Goal: Task Accomplishment & Management: Use online tool/utility

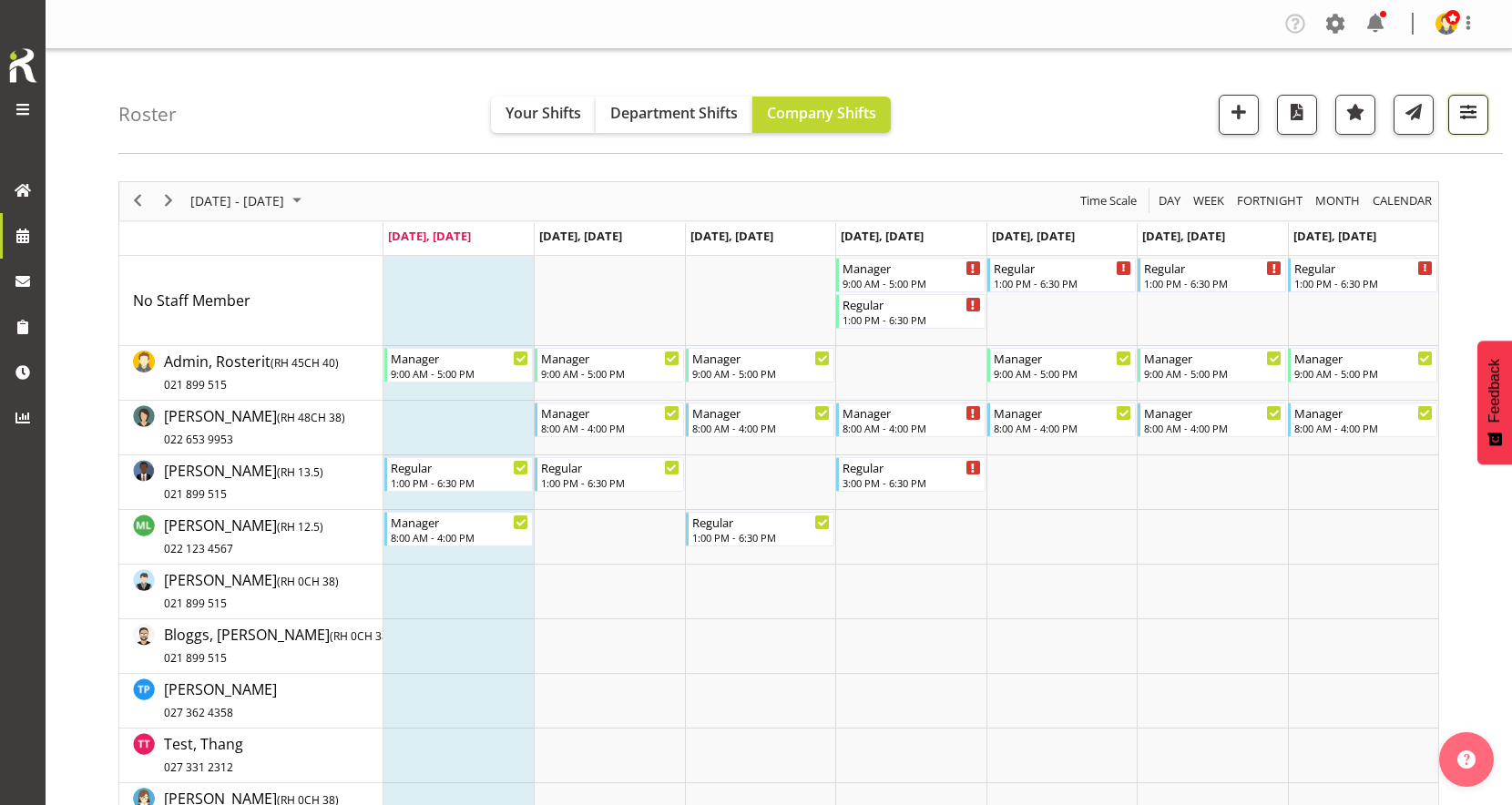
click at [1481, 130] on button "button" at bounding box center [1468, 114] width 40 height 40
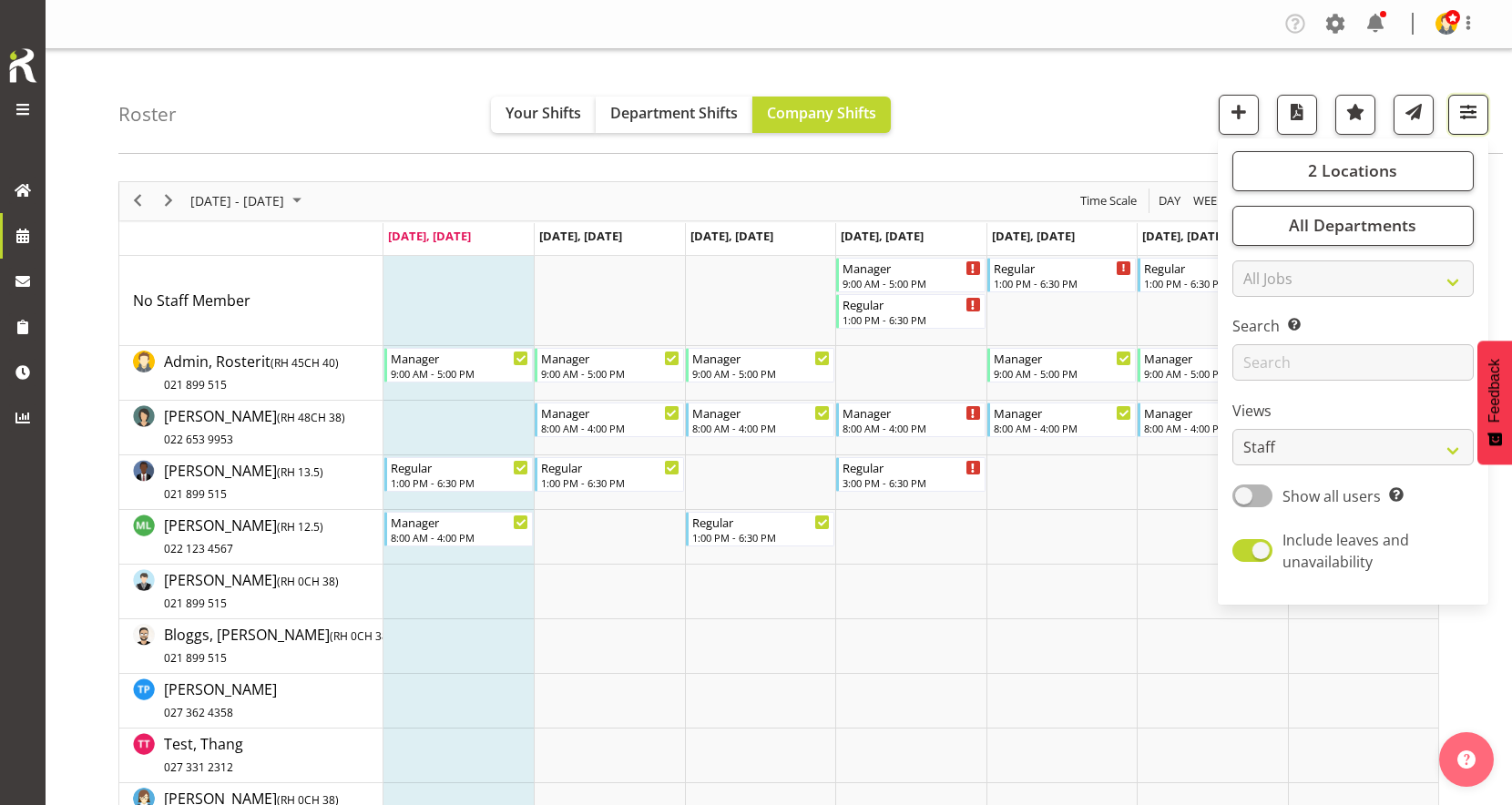
click at [1481, 130] on button "button" at bounding box center [1468, 114] width 40 height 40
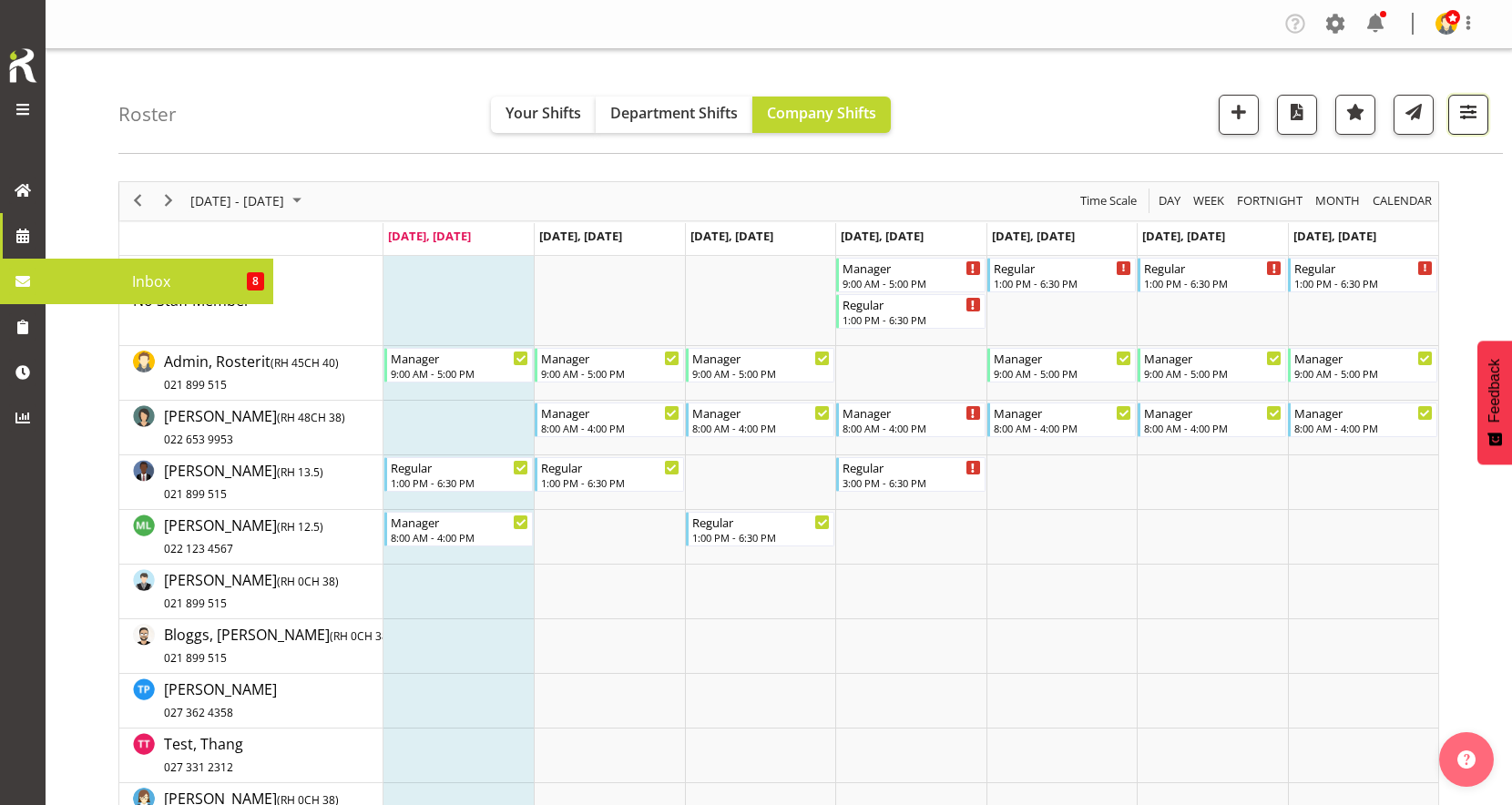
click at [1481, 125] on button "button" at bounding box center [1468, 114] width 40 height 40
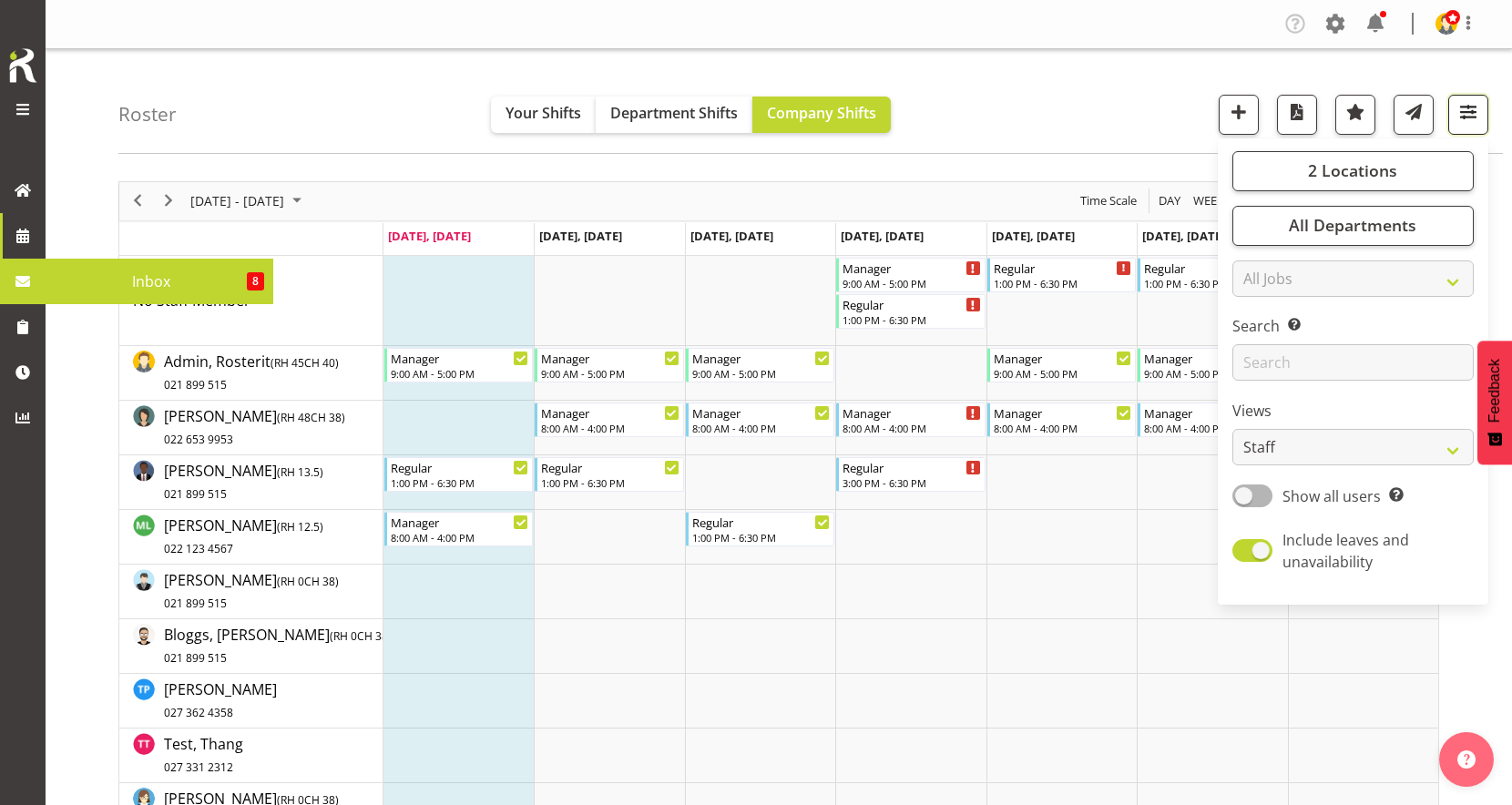
click at [1481, 125] on button "button" at bounding box center [1468, 114] width 40 height 40
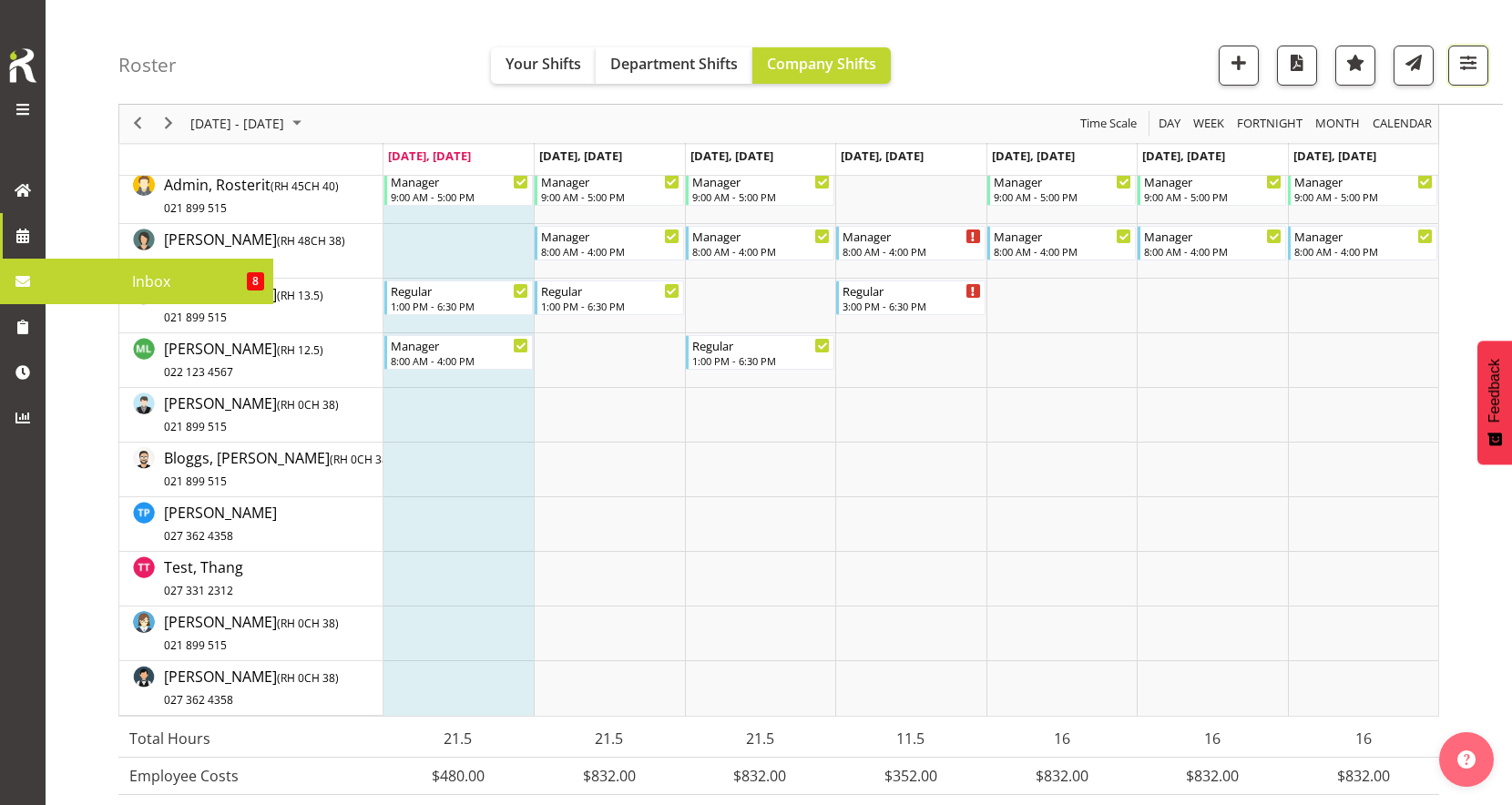
scroll to position [173, 0]
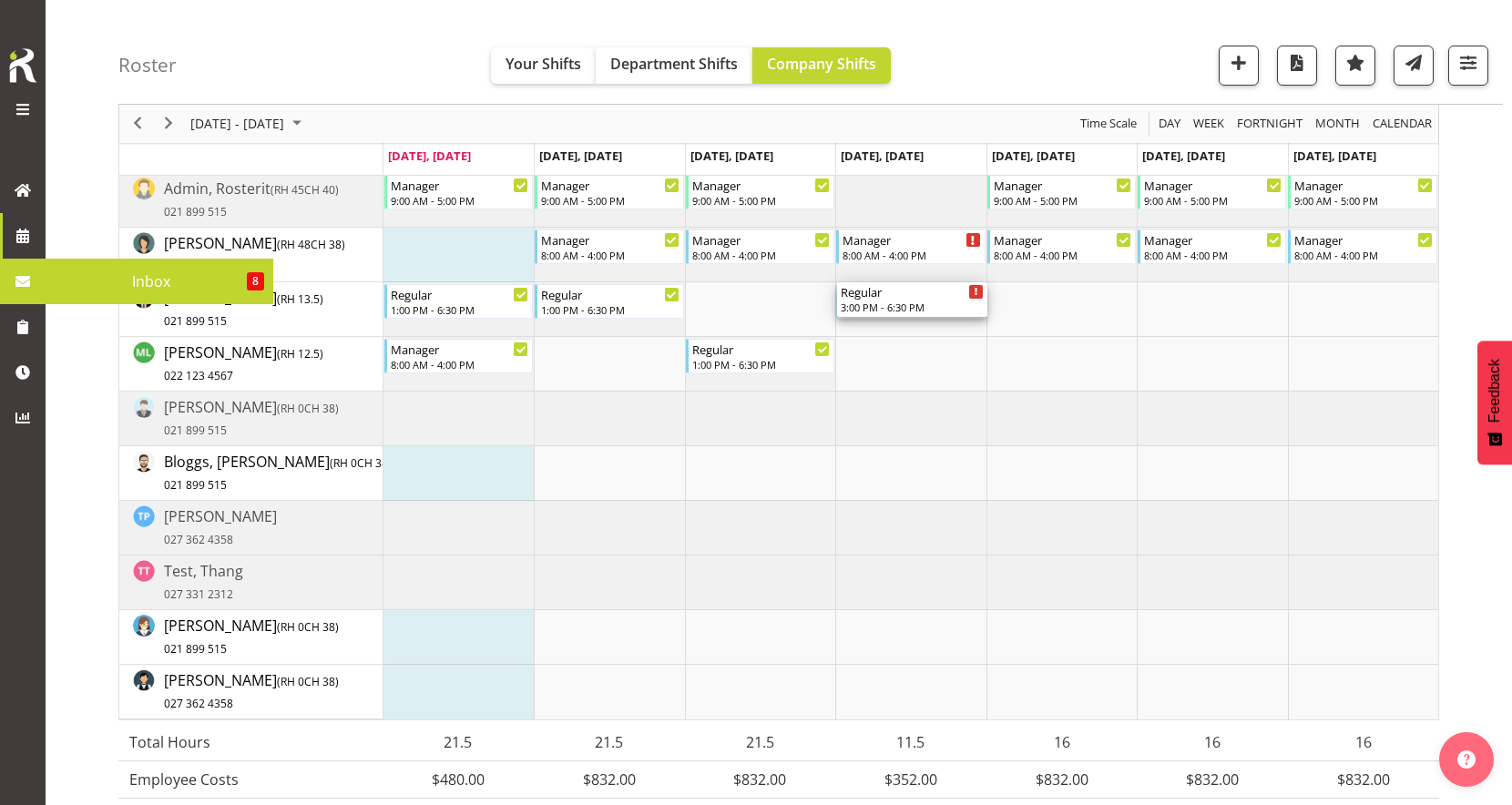
drag, startPoint x: 898, startPoint y: 289, endPoint x: 891, endPoint y: 313, distance: 25.0
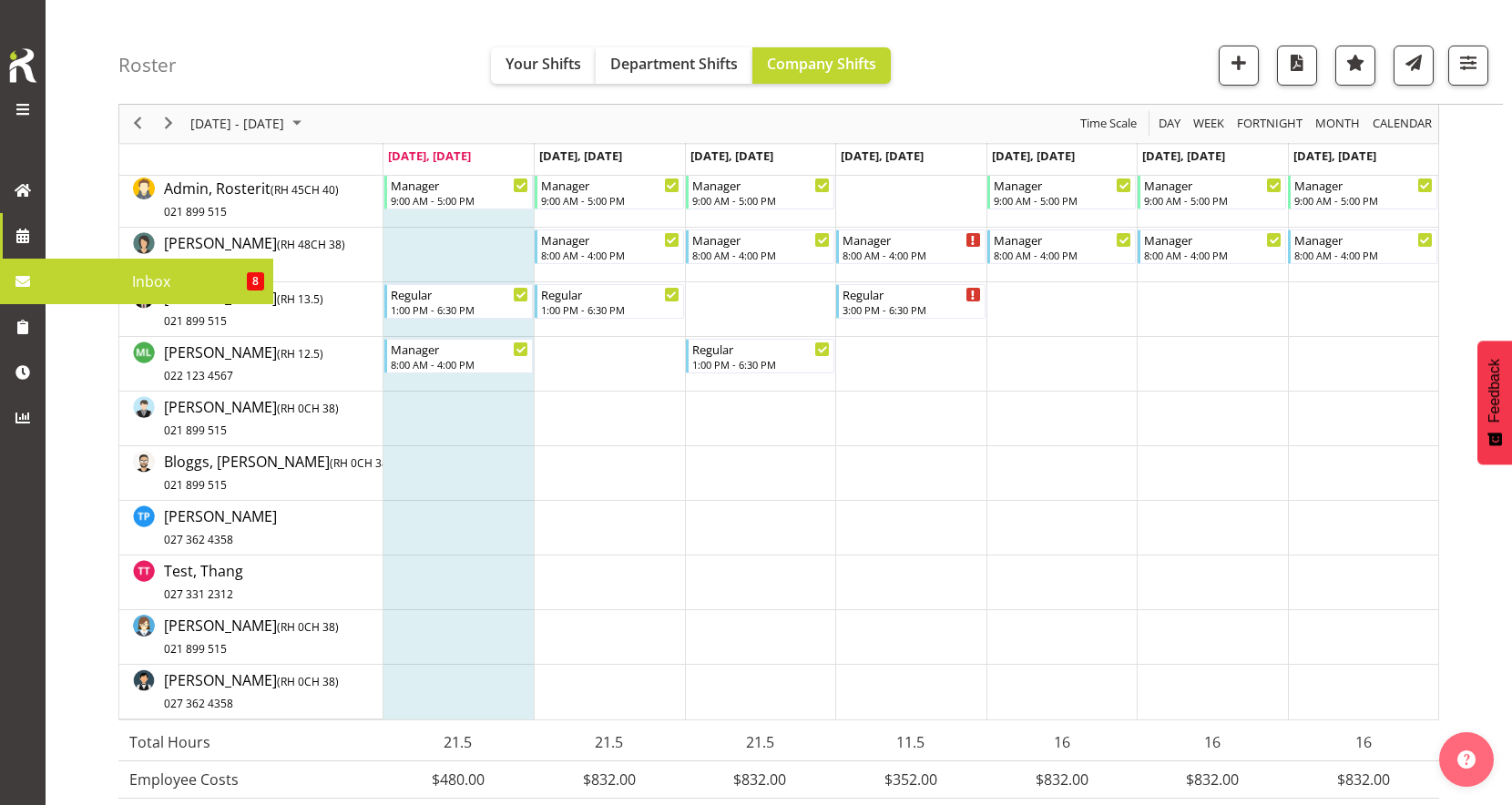
click at [351, 60] on div "Roster Your Shifts Department Shifts Company Shifts 2 Locations Clear [GEOGRAPH…" at bounding box center [810, 52] width 1384 height 105
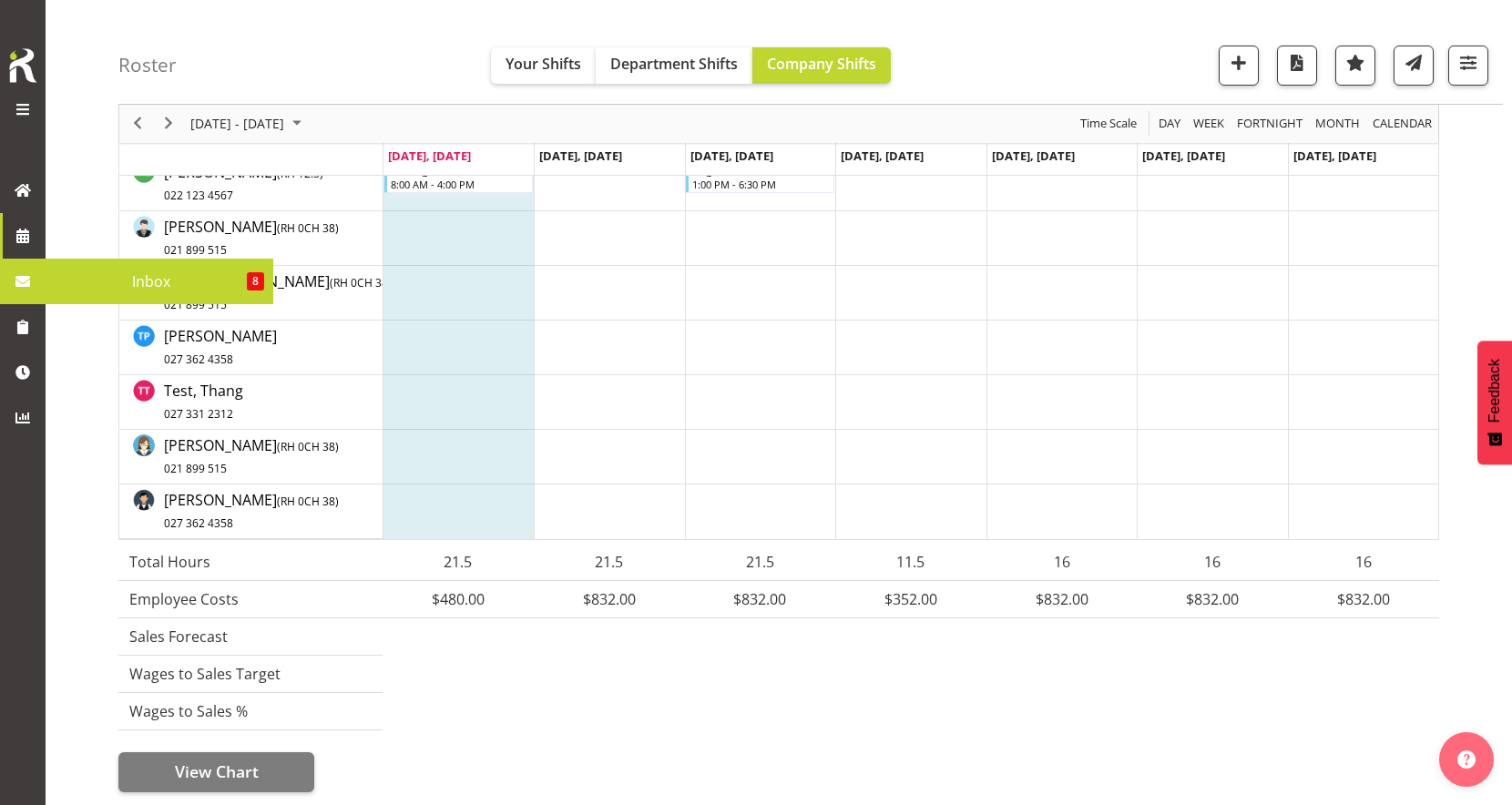
scroll to position [0, 0]
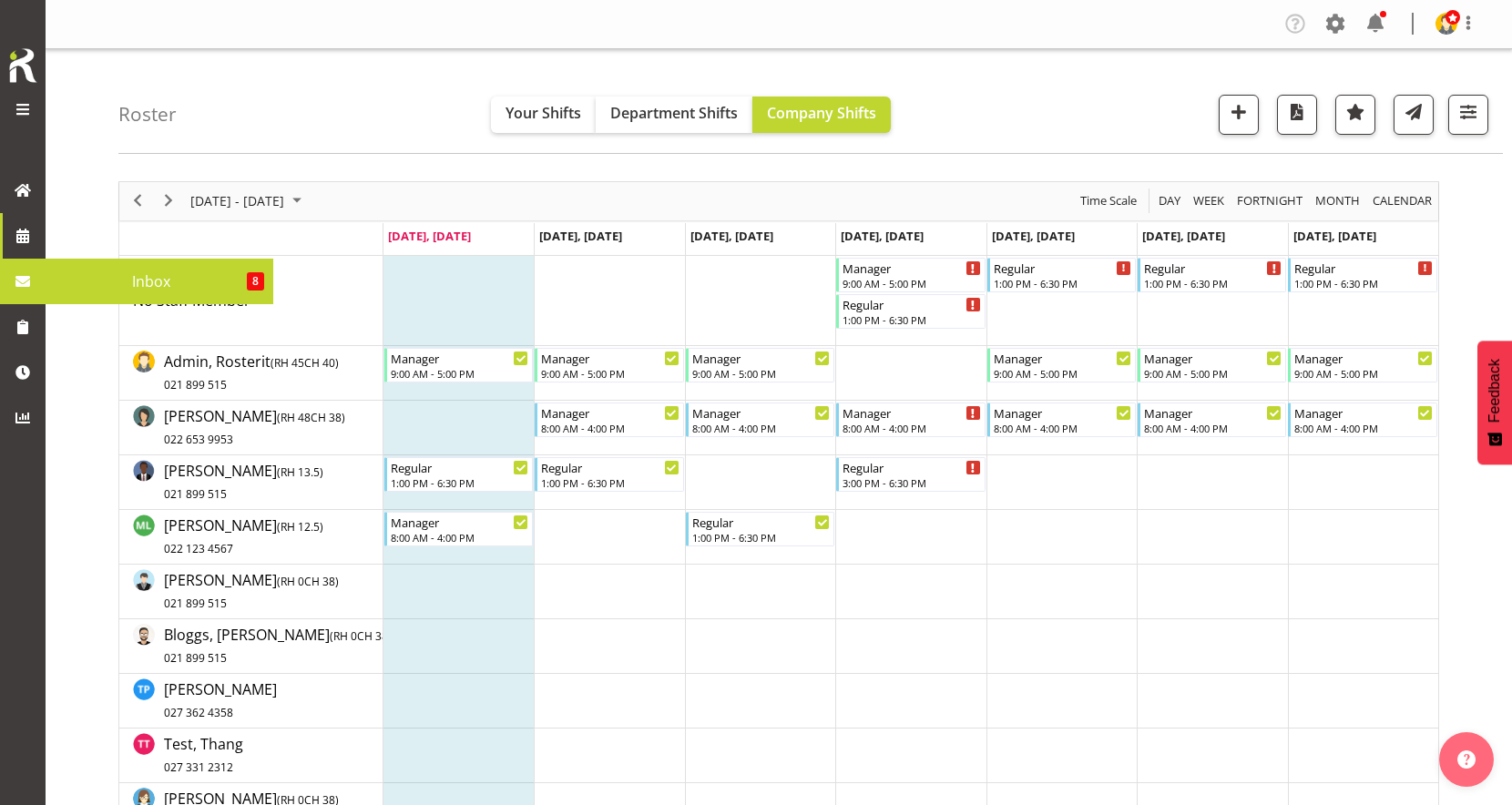
click at [1081, 140] on div "Roster Your Shifts Department Shifts Company Shifts 2 Locations Clear [GEOGRAPH…" at bounding box center [810, 102] width 1384 height 105
click at [266, 77] on div "Roster Your Shifts Department Shifts Company Shifts 2 Locations Clear [GEOGRAPH…" at bounding box center [810, 102] width 1384 height 105
click at [1476, 125] on button "button" at bounding box center [1468, 114] width 40 height 40
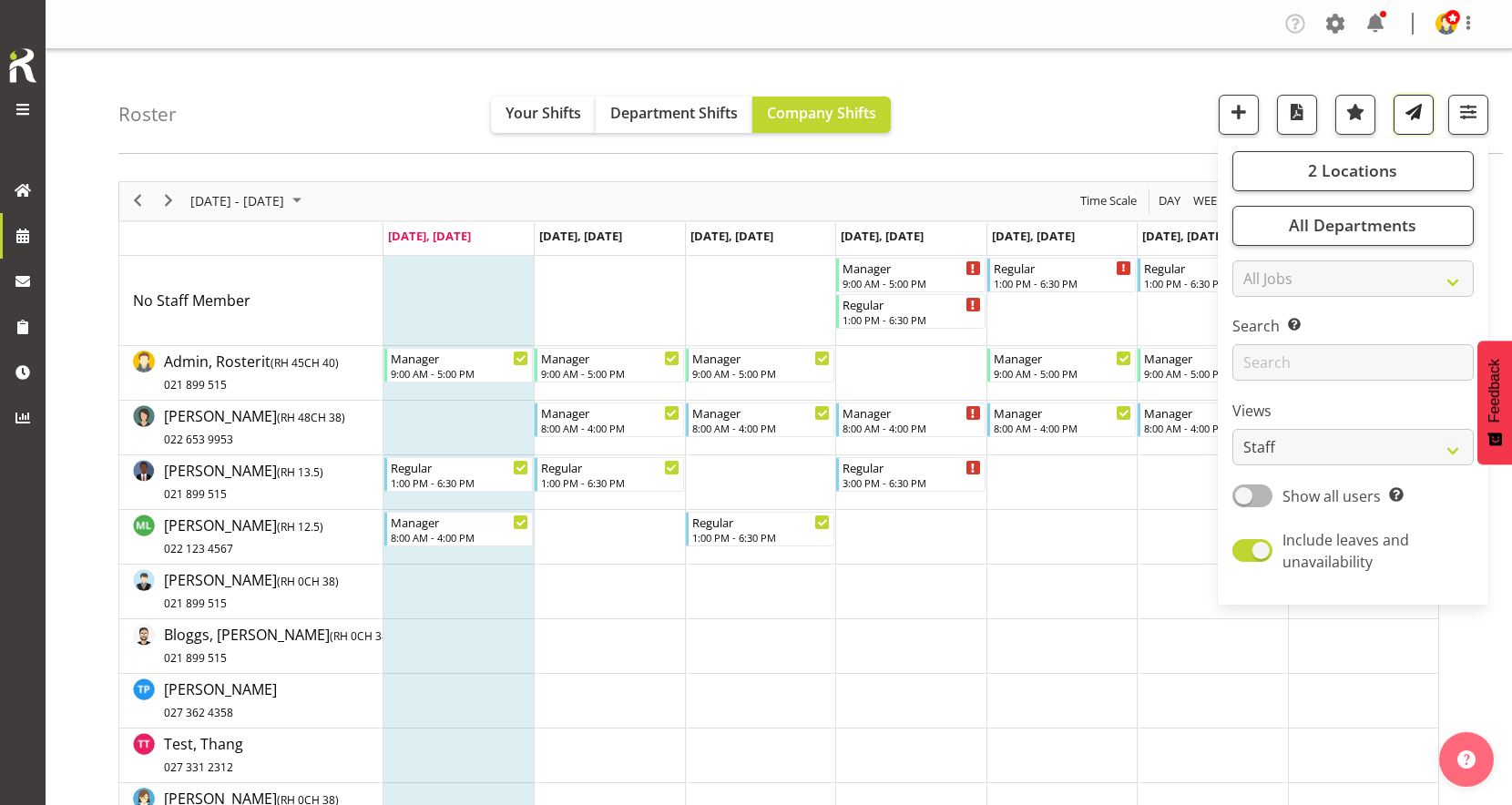
click at [1420, 111] on span "button" at bounding box center [1413, 112] width 24 height 24
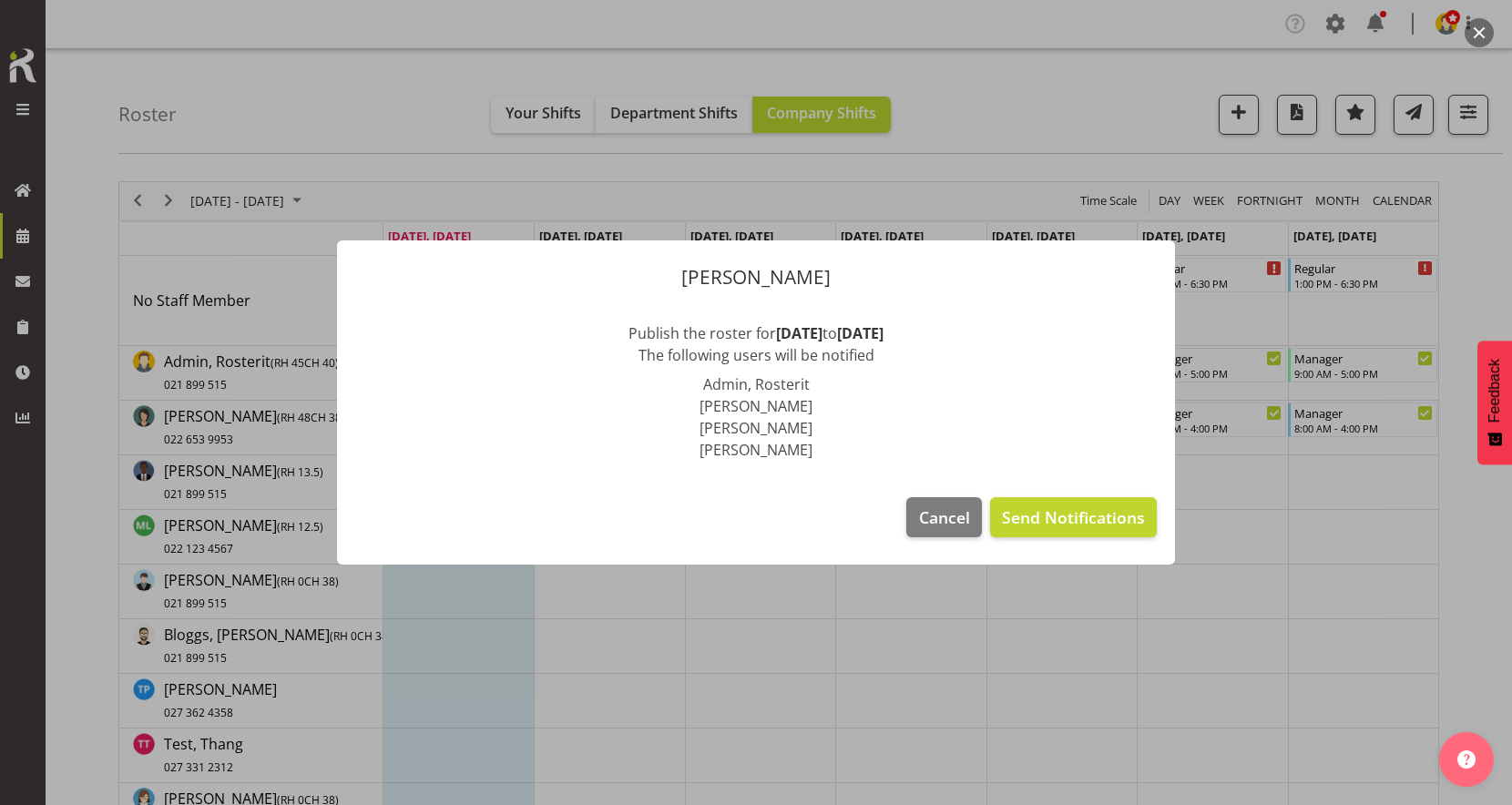
click at [1181, 175] on div at bounding box center [756, 402] width 1512 height 805
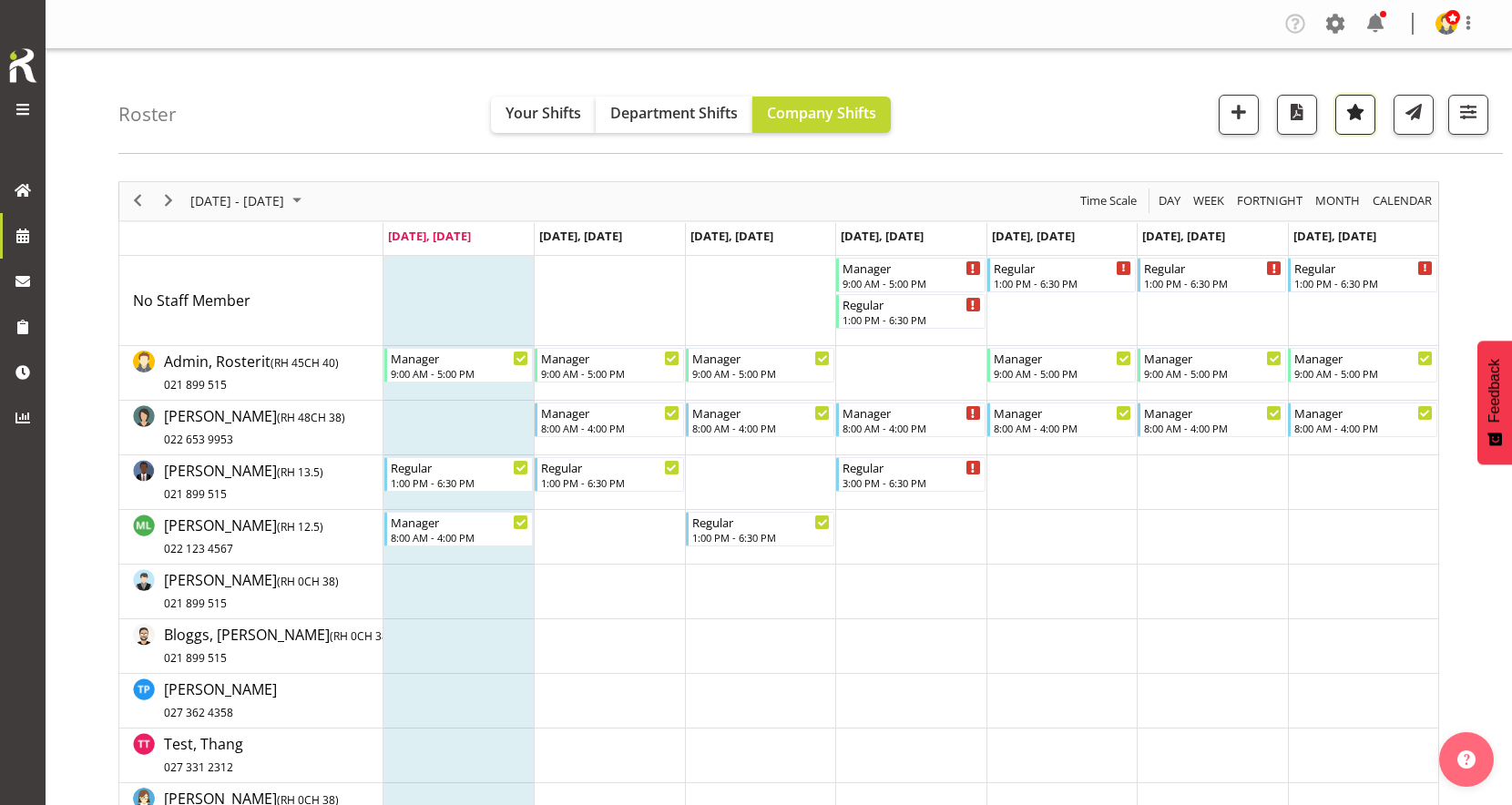
click at [1360, 118] on span "button" at bounding box center [1355, 112] width 24 height 24
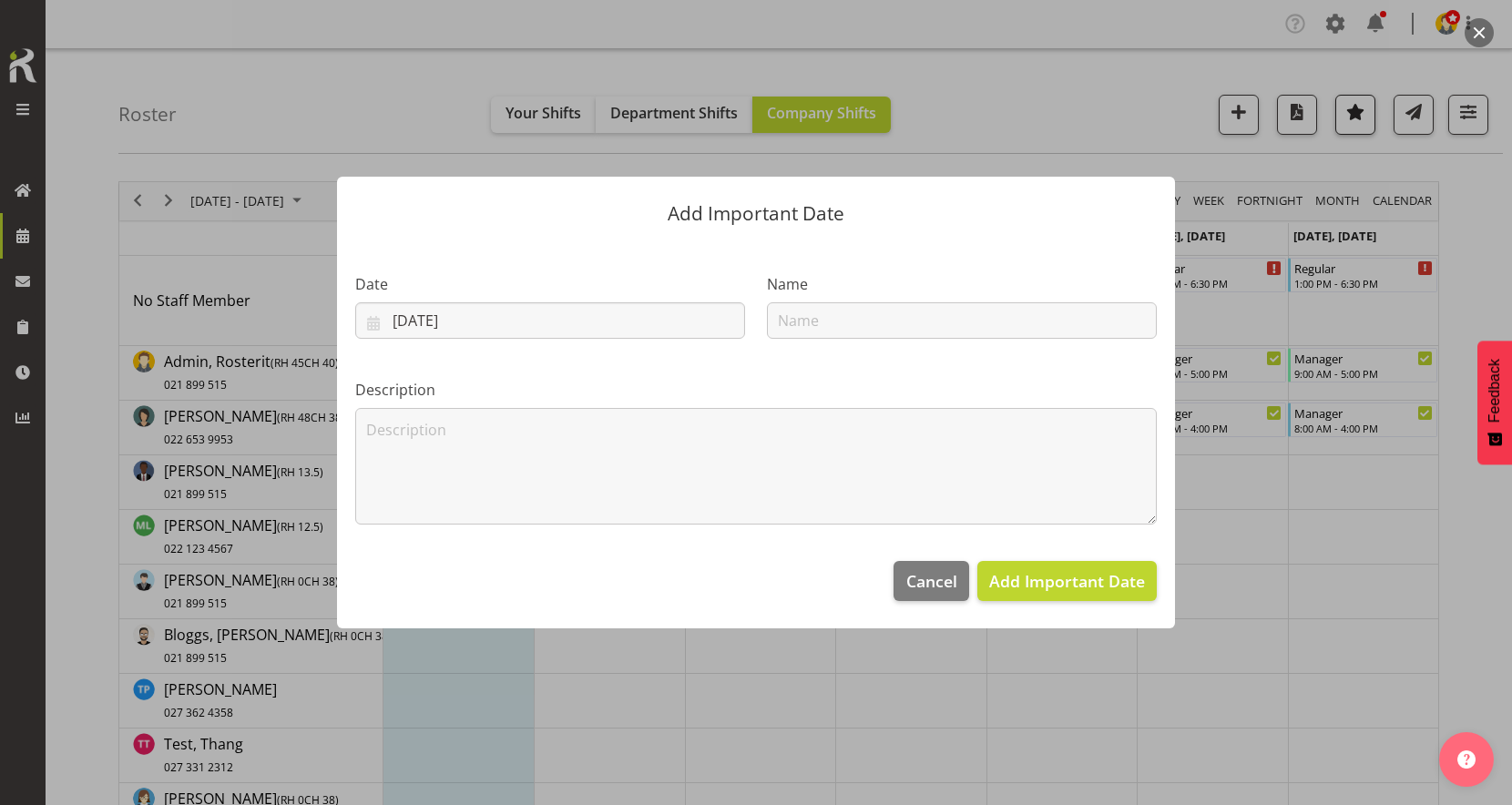
click at [1360, 118] on div at bounding box center [756, 402] width 1512 height 805
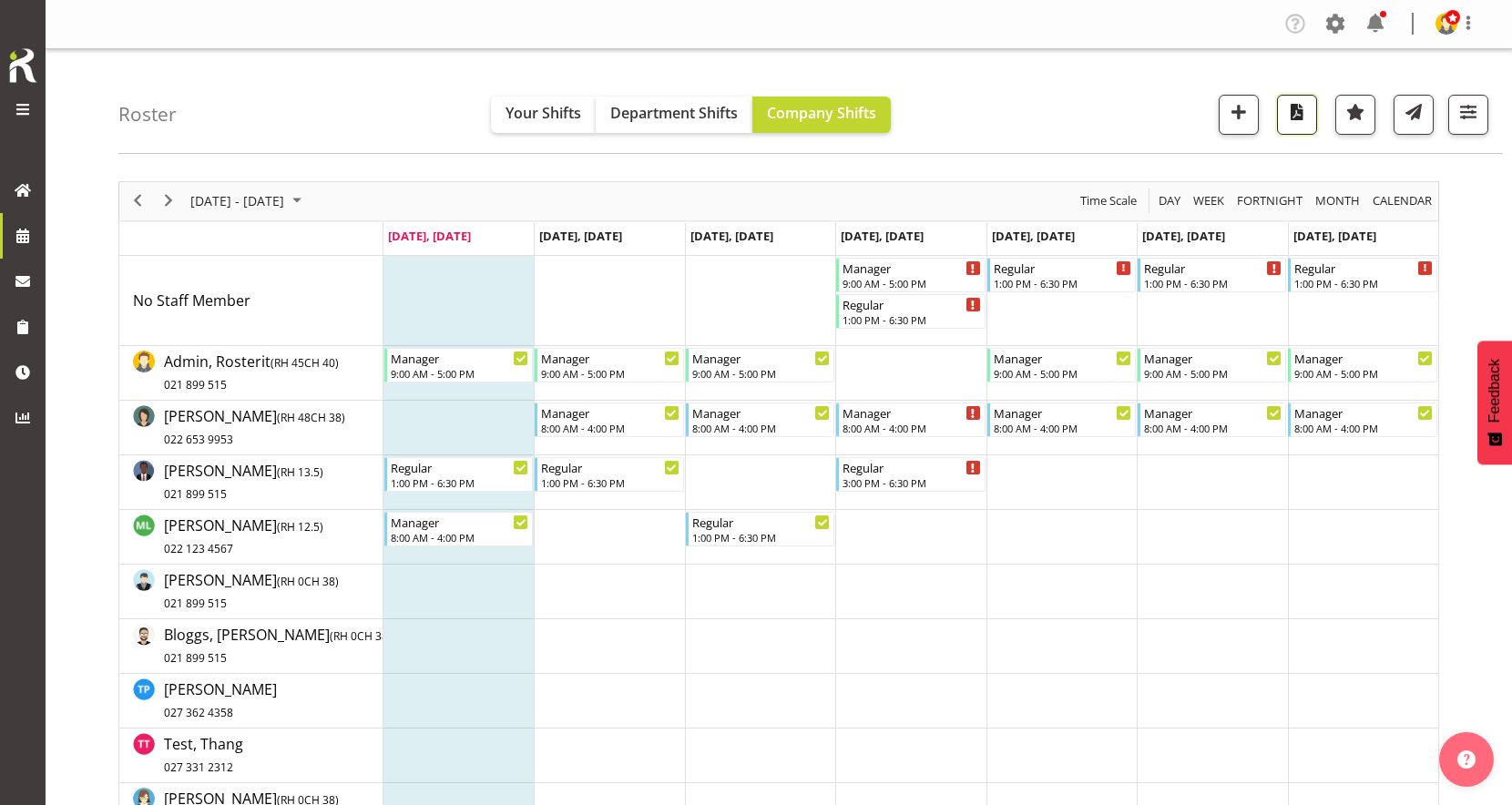
click at [1305, 118] on span "button" at bounding box center [1296, 112] width 24 height 24
